Goal: Information Seeking & Learning: Learn about a topic

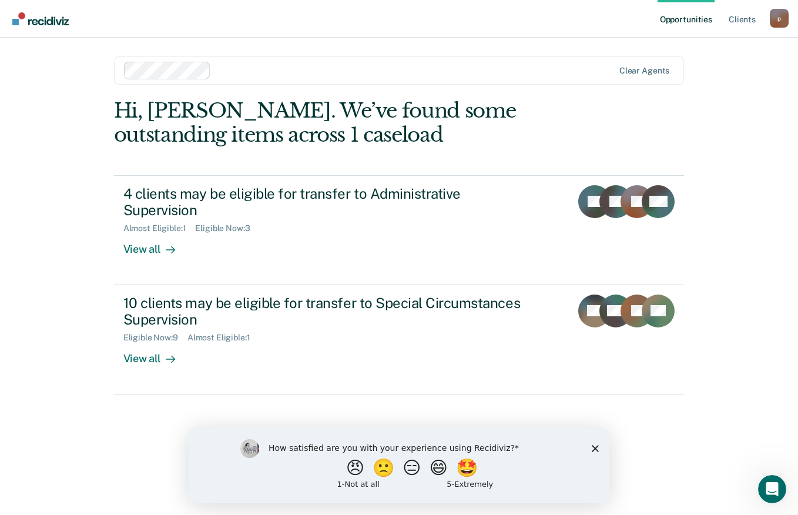
click at [596, 452] on div "How satisfied are you with your experience using Recidiviz? 😠 🙁 😑 😄 🤩 1 - Not a…" at bounding box center [399, 465] width 421 height 76
click at [588, 449] on div "How satisfied are you with your experience using Recidiviz? 😠 🙁 😑 😄 🤩 1 - Not a…" at bounding box center [399, 465] width 421 height 76
click at [596, 449] on polygon "Close survey" at bounding box center [595, 447] width 7 height 7
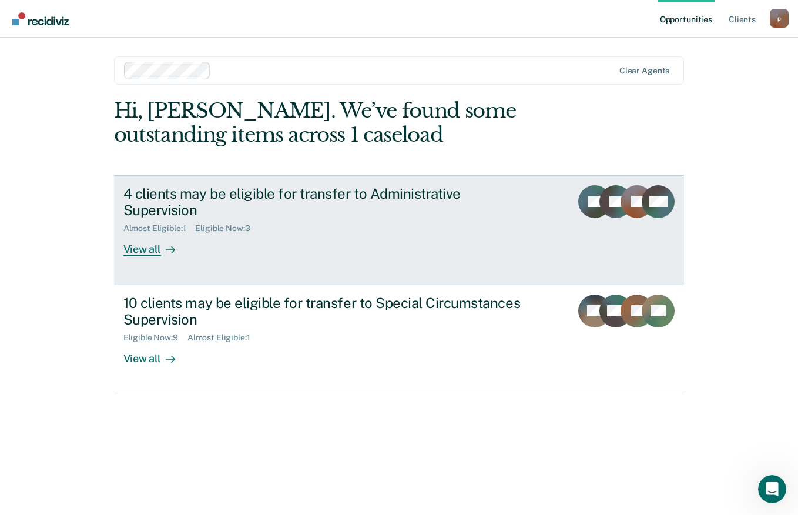
click at [623, 217] on rect at bounding box center [637, 201] width 33 height 33
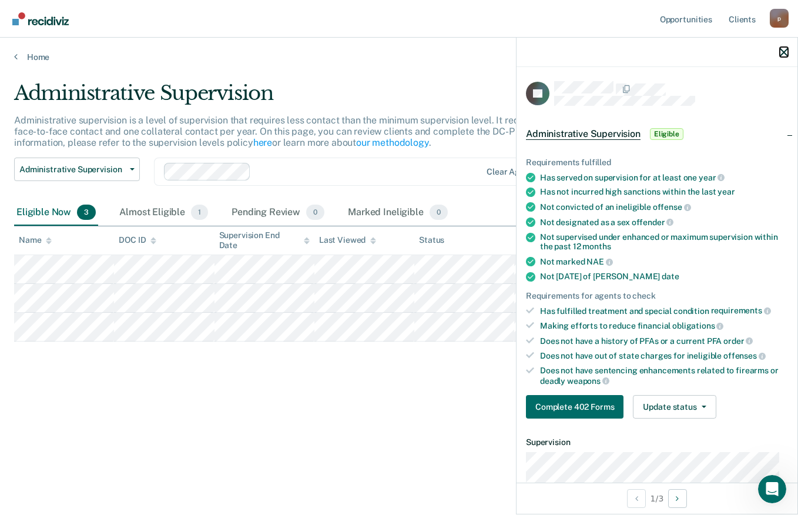
click at [785, 49] on icon "button" at bounding box center [784, 52] width 8 height 8
click at [778, 53] on div at bounding box center [657, 52] width 281 height 29
click at [779, 54] on div at bounding box center [657, 52] width 281 height 29
click at [794, 46] on div at bounding box center [657, 52] width 281 height 29
click at [788, 50] on icon "button" at bounding box center [784, 52] width 8 height 8
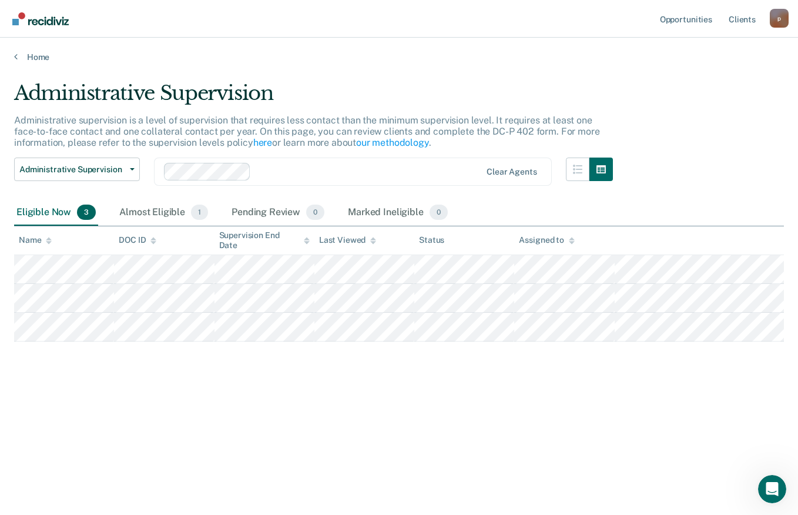
click at [49, 218] on div "Eligible Now 3" at bounding box center [56, 213] width 84 height 26
click at [140, 209] on div "Almost Eligible 1" at bounding box center [163, 213] width 93 height 26
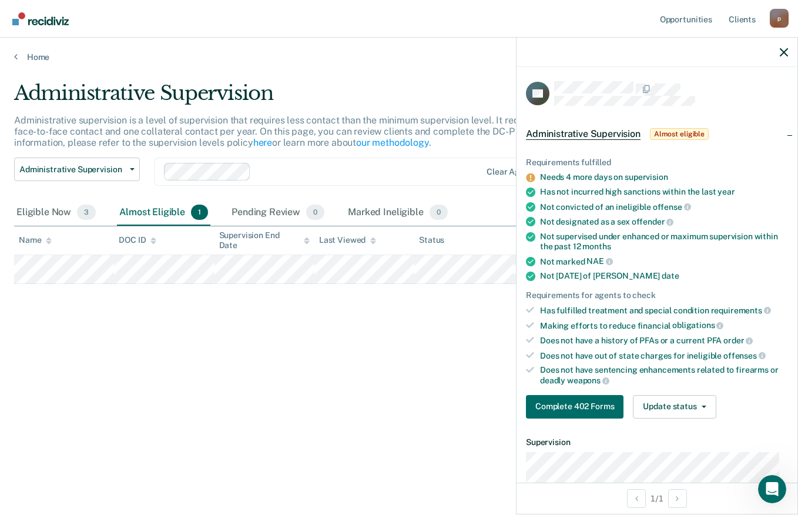
click at [486, 382] on div "Administrative Supervision Administrative supervision is a level of supervision…" at bounding box center [399, 254] width 770 height 346
click at [463, 390] on div "Administrative Supervision Administrative supervision is a level of supervision…" at bounding box center [399, 254] width 770 height 346
click at [42, 213] on div "Eligible Now 3" at bounding box center [56, 213] width 84 height 26
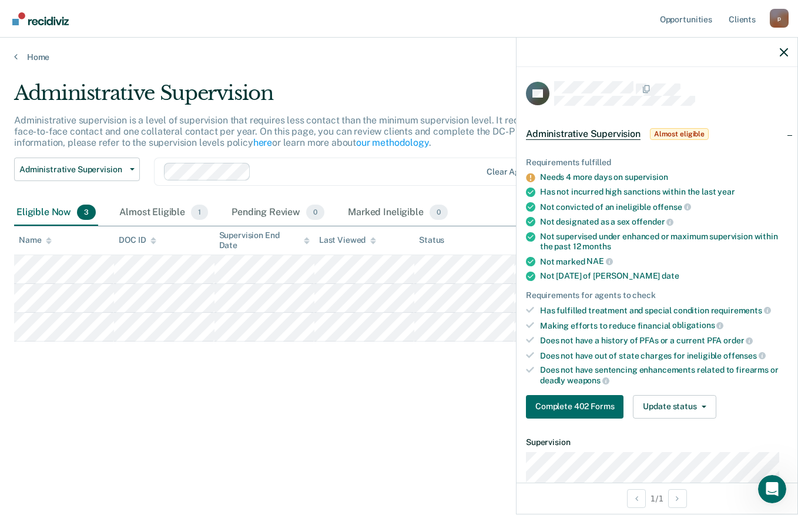
click at [774, 51] on div at bounding box center [657, 52] width 281 height 29
click at [787, 46] on div at bounding box center [657, 52] width 281 height 29
click at [780, 61] on div at bounding box center [657, 52] width 281 height 29
